Goal: Information Seeking & Learning: Learn about a topic

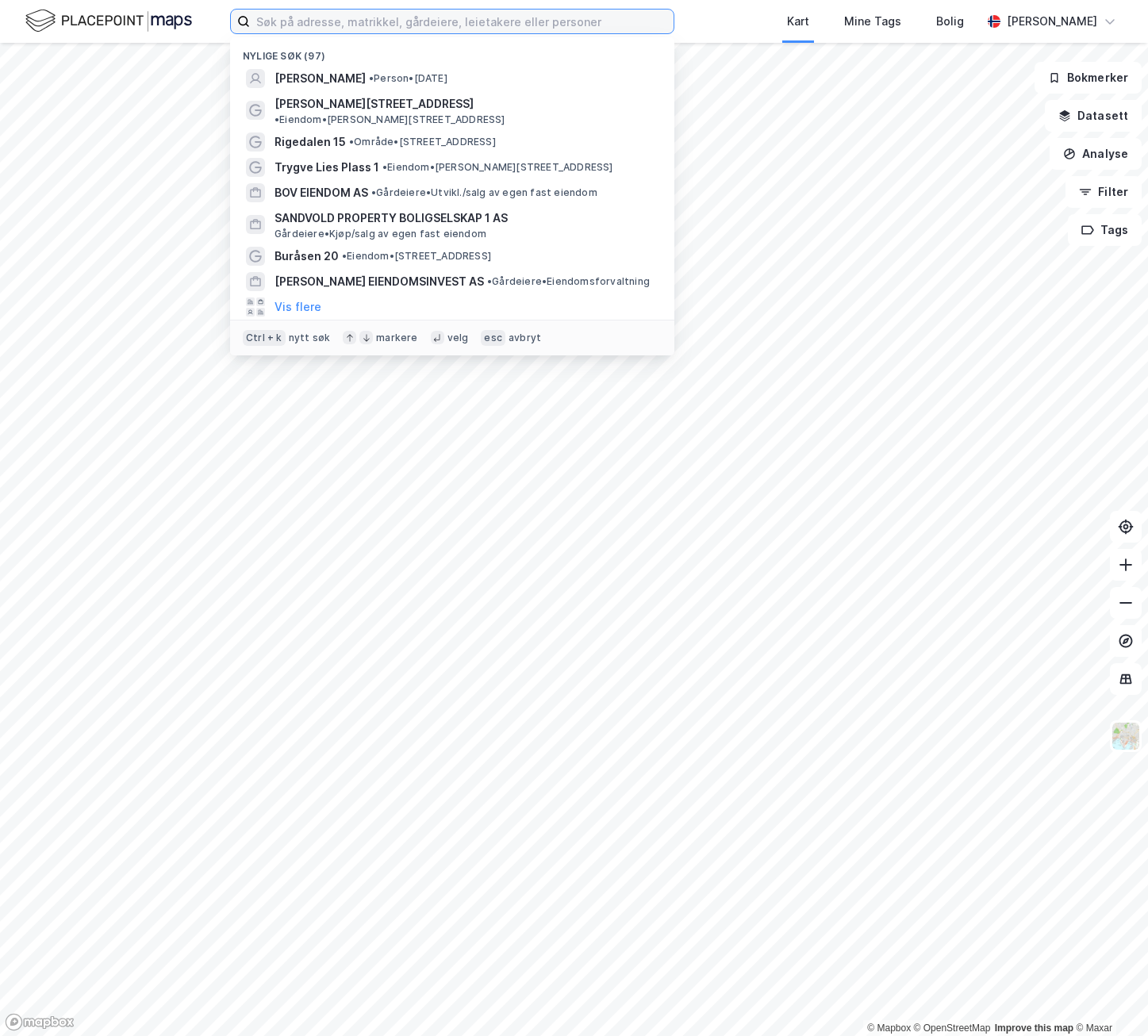
click at [383, 18] on input at bounding box center [461, 21] width 423 height 24
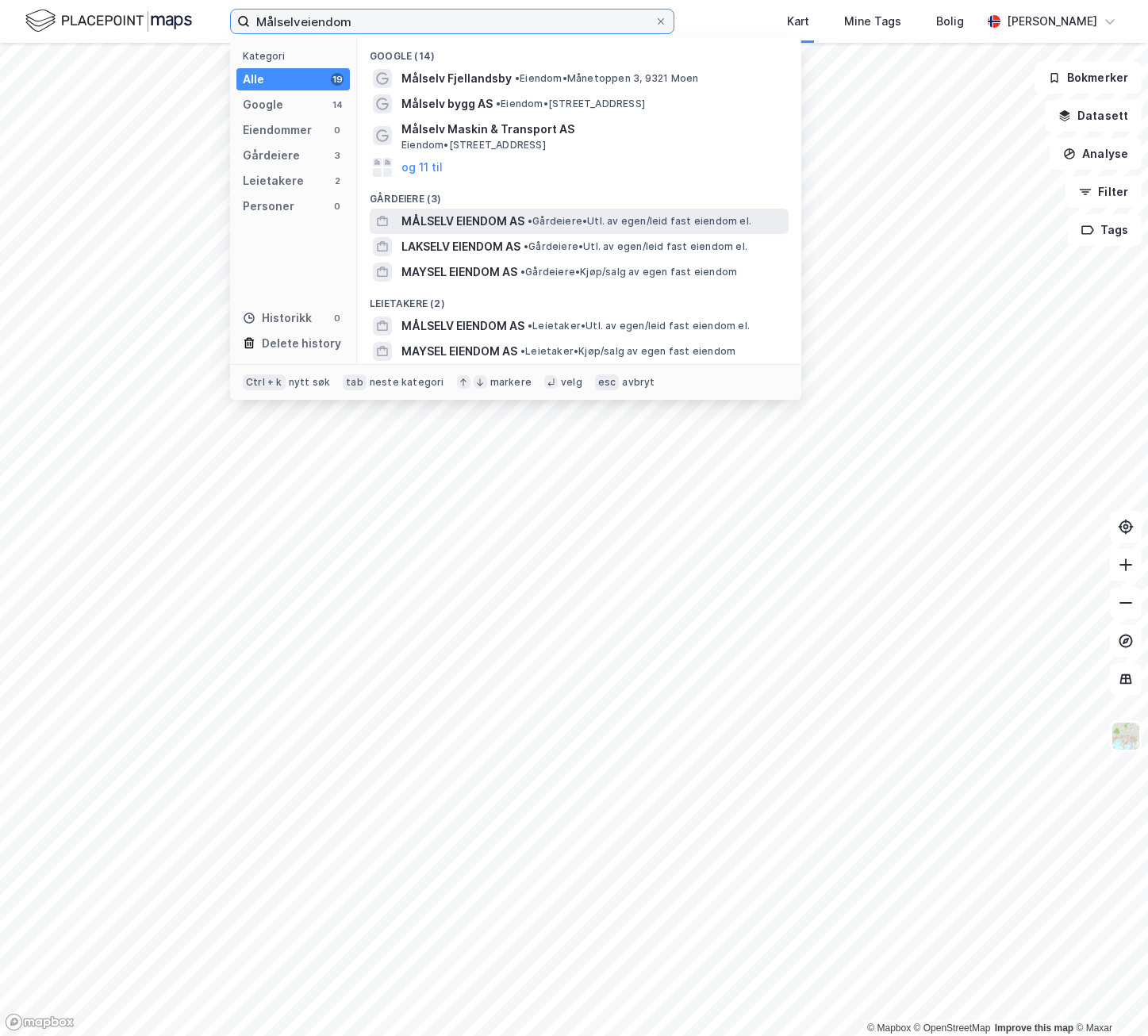
type input "Målselveiendom"
click at [468, 223] on span "MÅLSELV EIENDOM AS" at bounding box center [463, 221] width 123 height 19
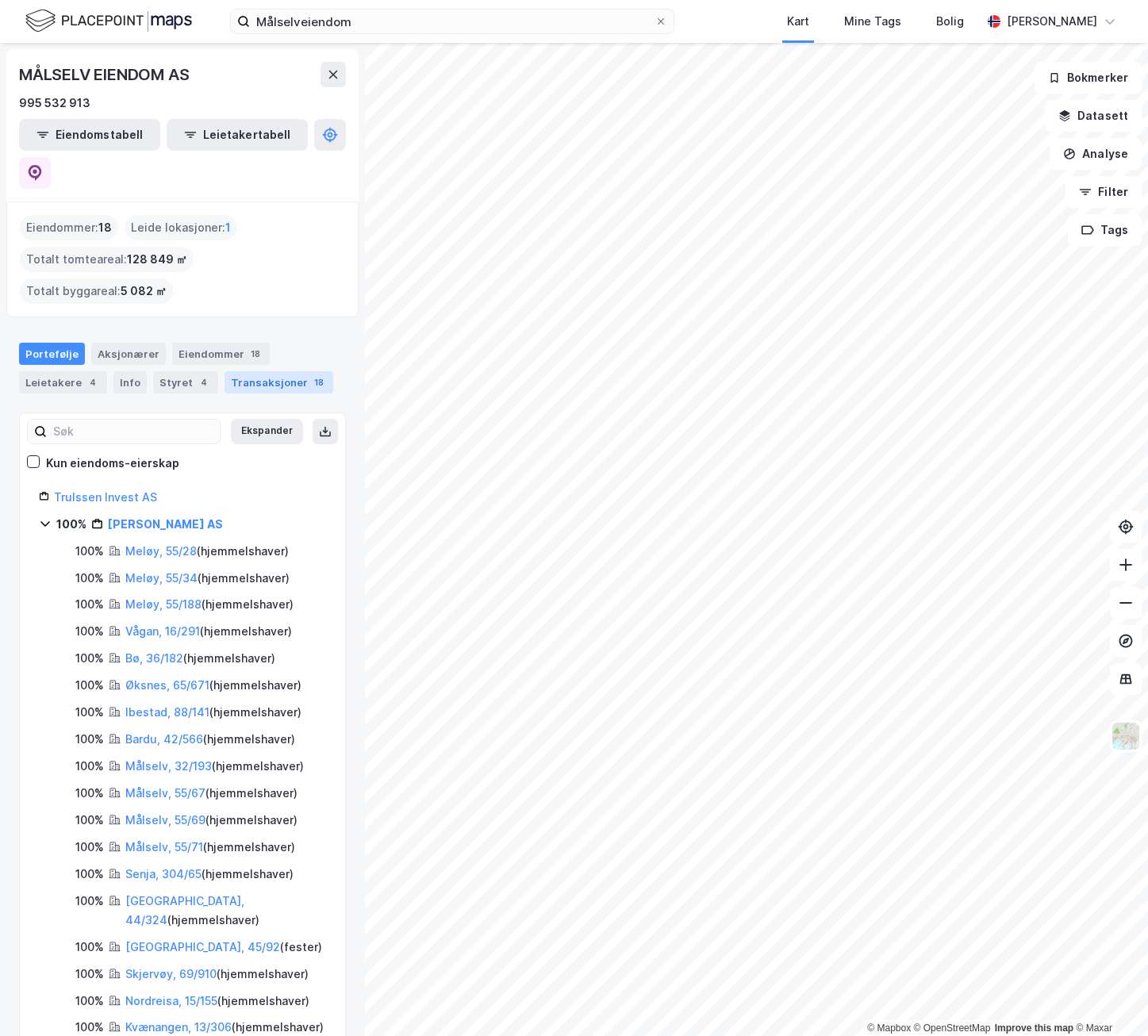
click at [237, 371] on div "Transaksjoner 18" at bounding box center [278, 382] width 109 height 22
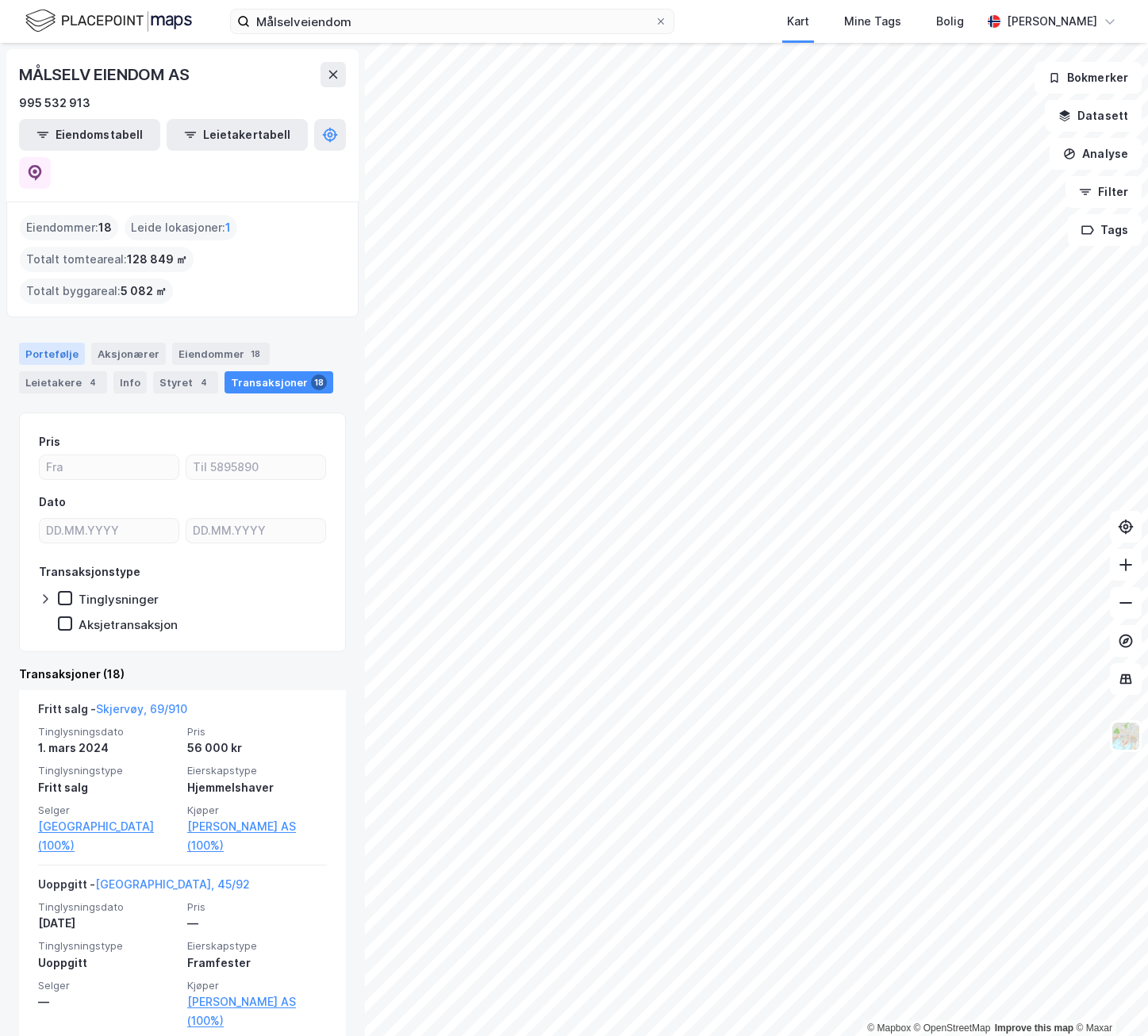
click at [62, 343] on div "Portefølje" at bounding box center [51, 354] width 65 height 22
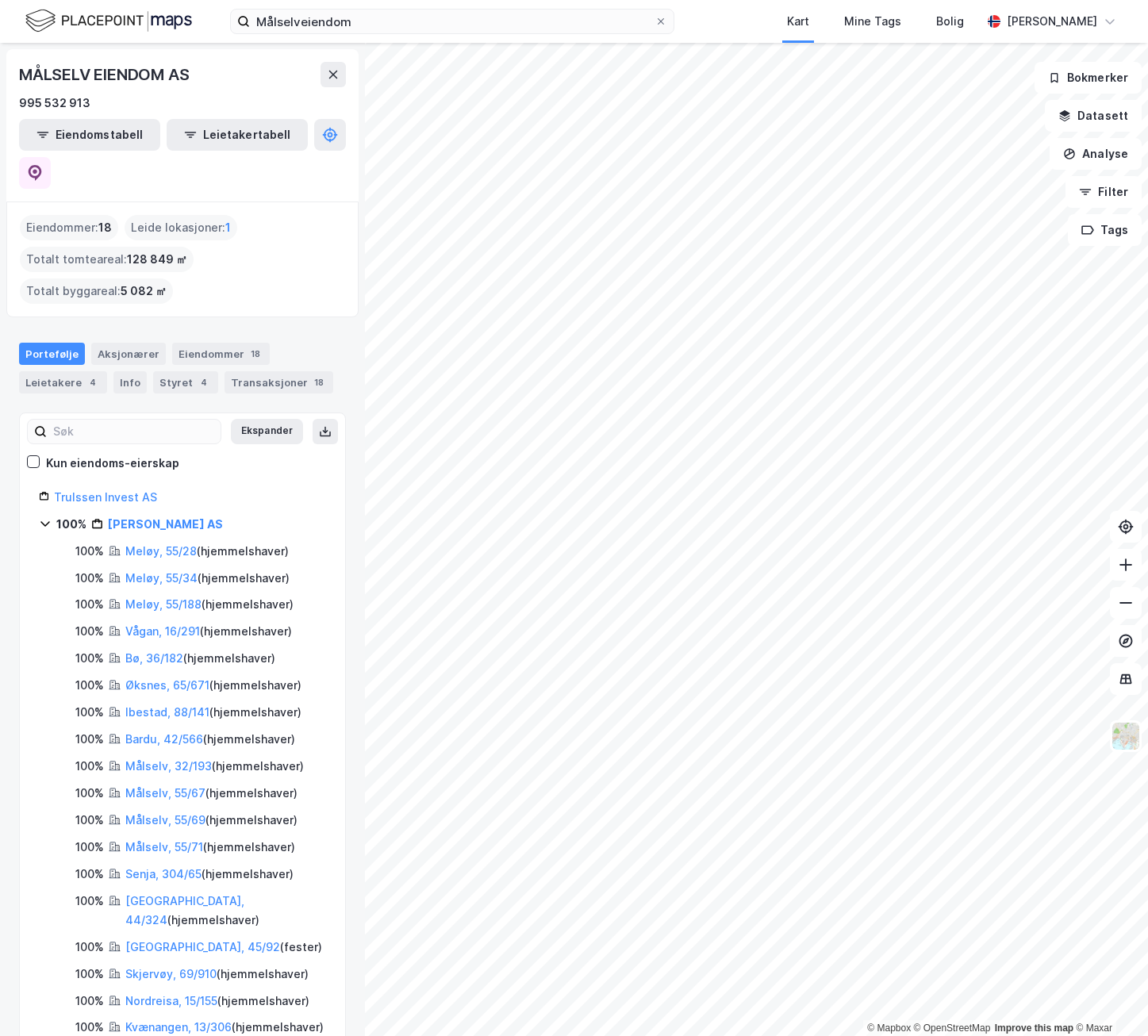
click at [364, 746] on div "© Mapbox © OpenStreetMap Improve this map © Maxar MÅLSELV EIENDOM AS 995 532 91…" at bounding box center [574, 539] width 1148 height 993
click at [316, 643] on div "© Mapbox © OpenStreetMap Improve this map © Maxar MÅLSELV EIENDOM AS 995 532 91…" at bounding box center [574, 539] width 1148 height 993
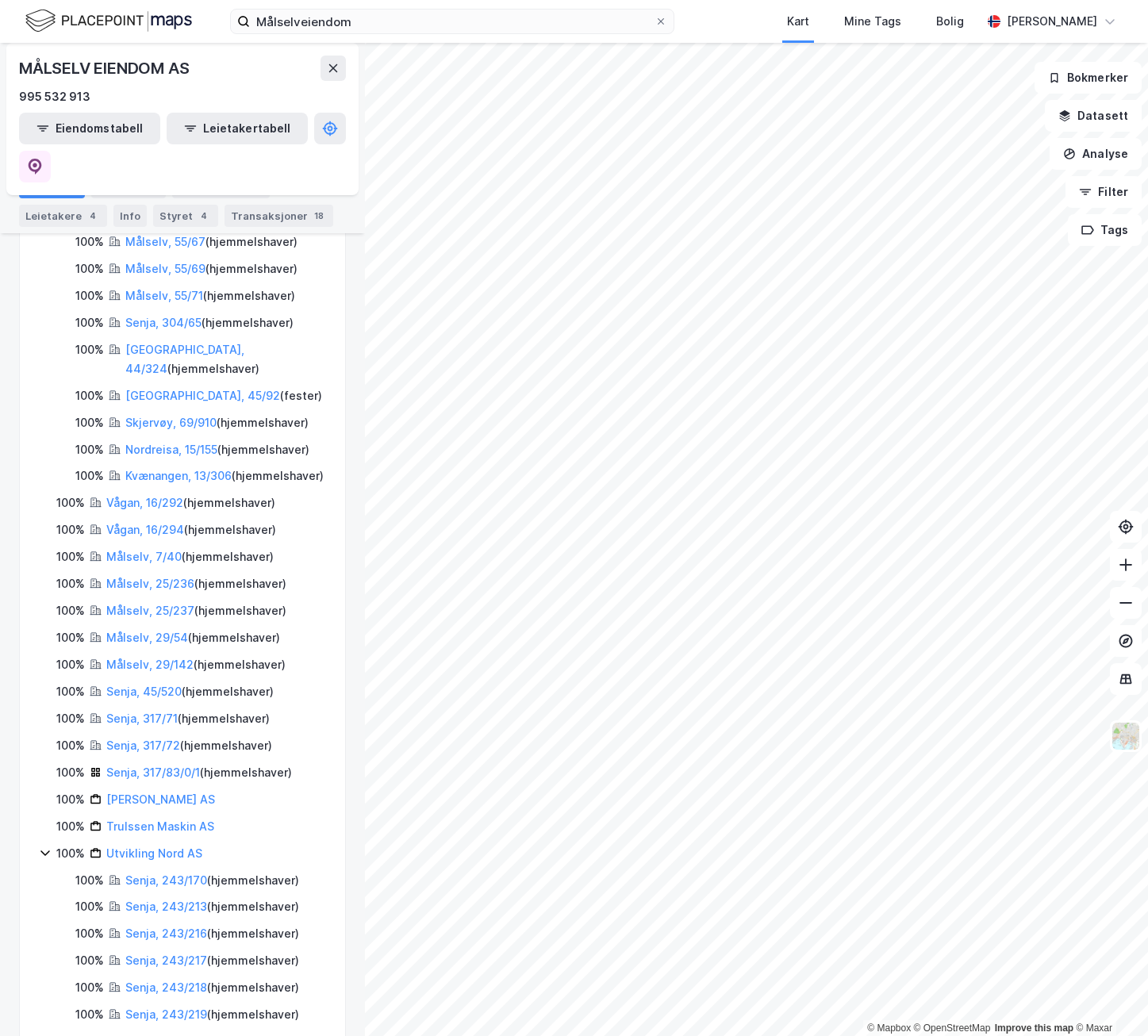
scroll to position [562, 0]
